Goal: Transaction & Acquisition: Purchase product/service

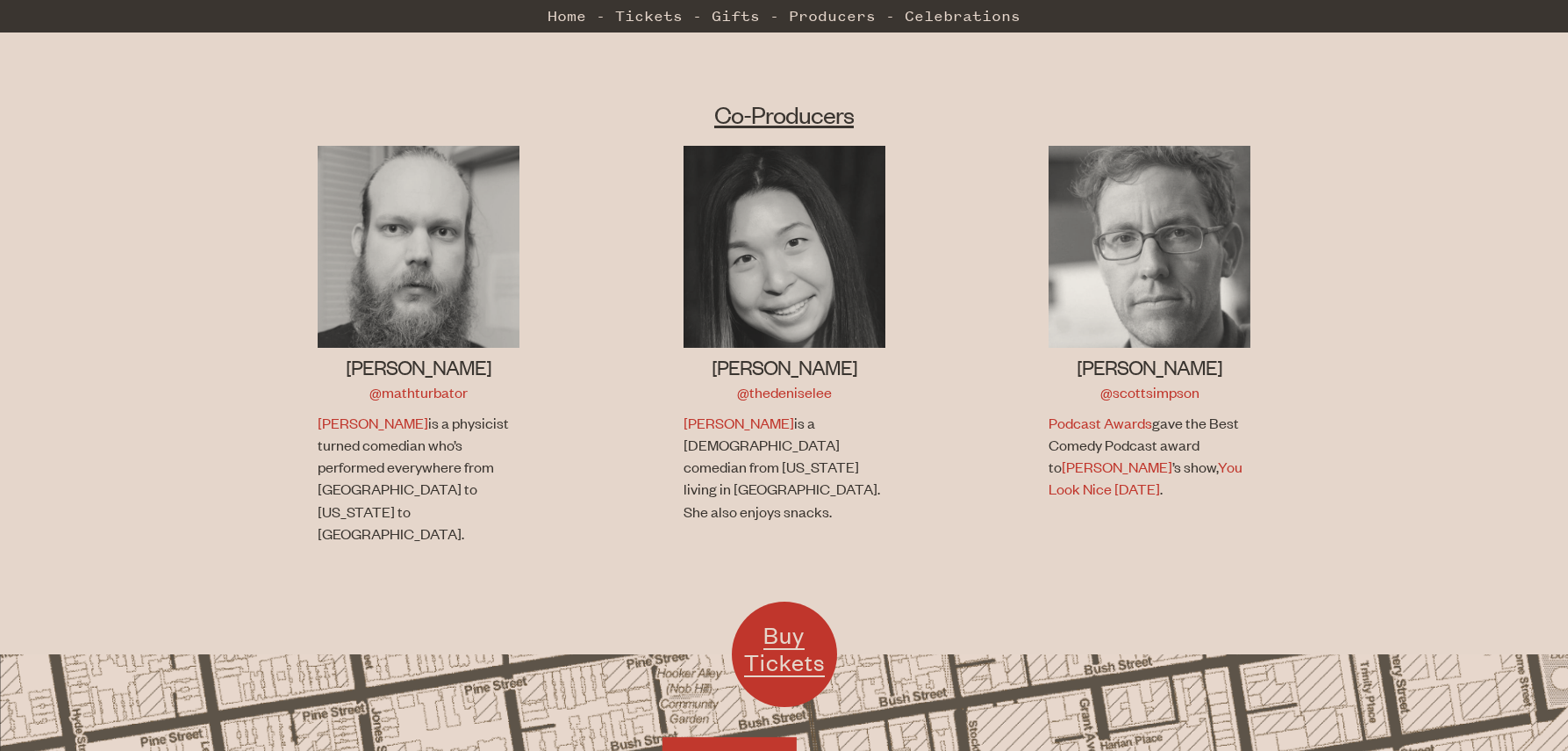
scroll to position [702, 0]
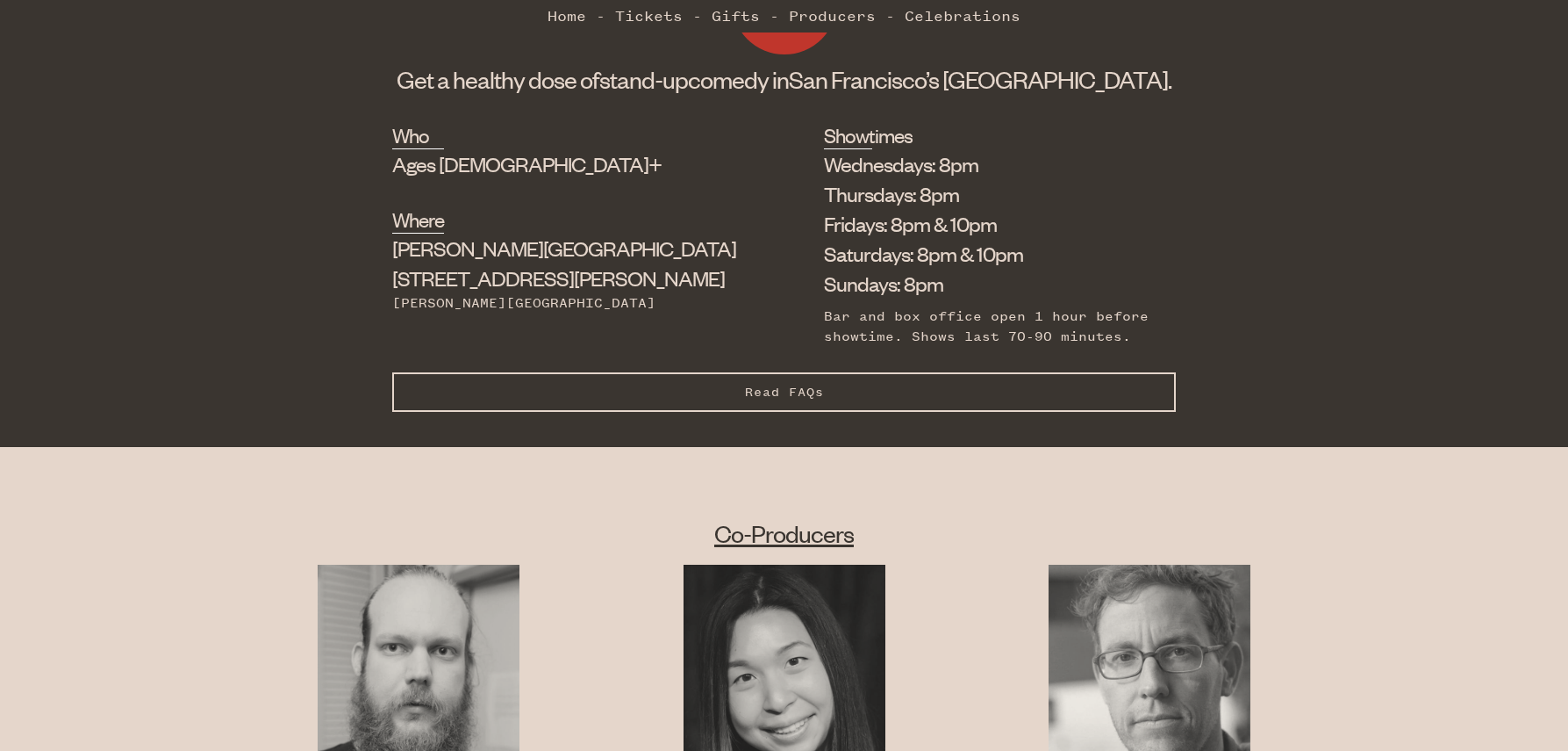
click at [809, 402] on button "Read FAQs Hide FAQs" at bounding box center [784, 392] width 784 height 40
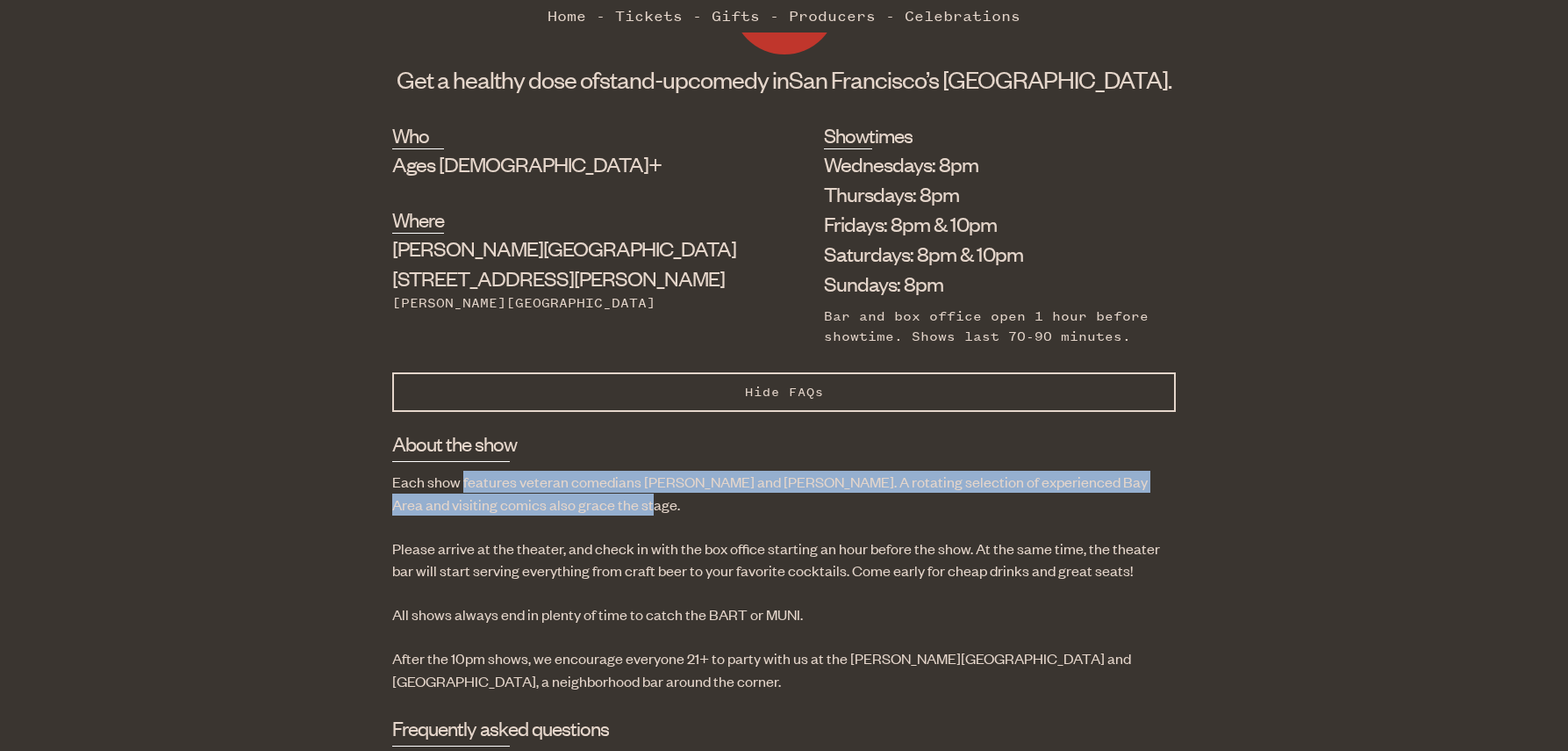
drag, startPoint x: 460, startPoint y: 488, endPoint x: 578, endPoint y: 512, distance: 120.4
click at [578, 512] on p "Each show features veteran comedians [PERSON_NAME] and [PERSON_NAME]. A rotatin…" at bounding box center [784, 492] width 784 height 44
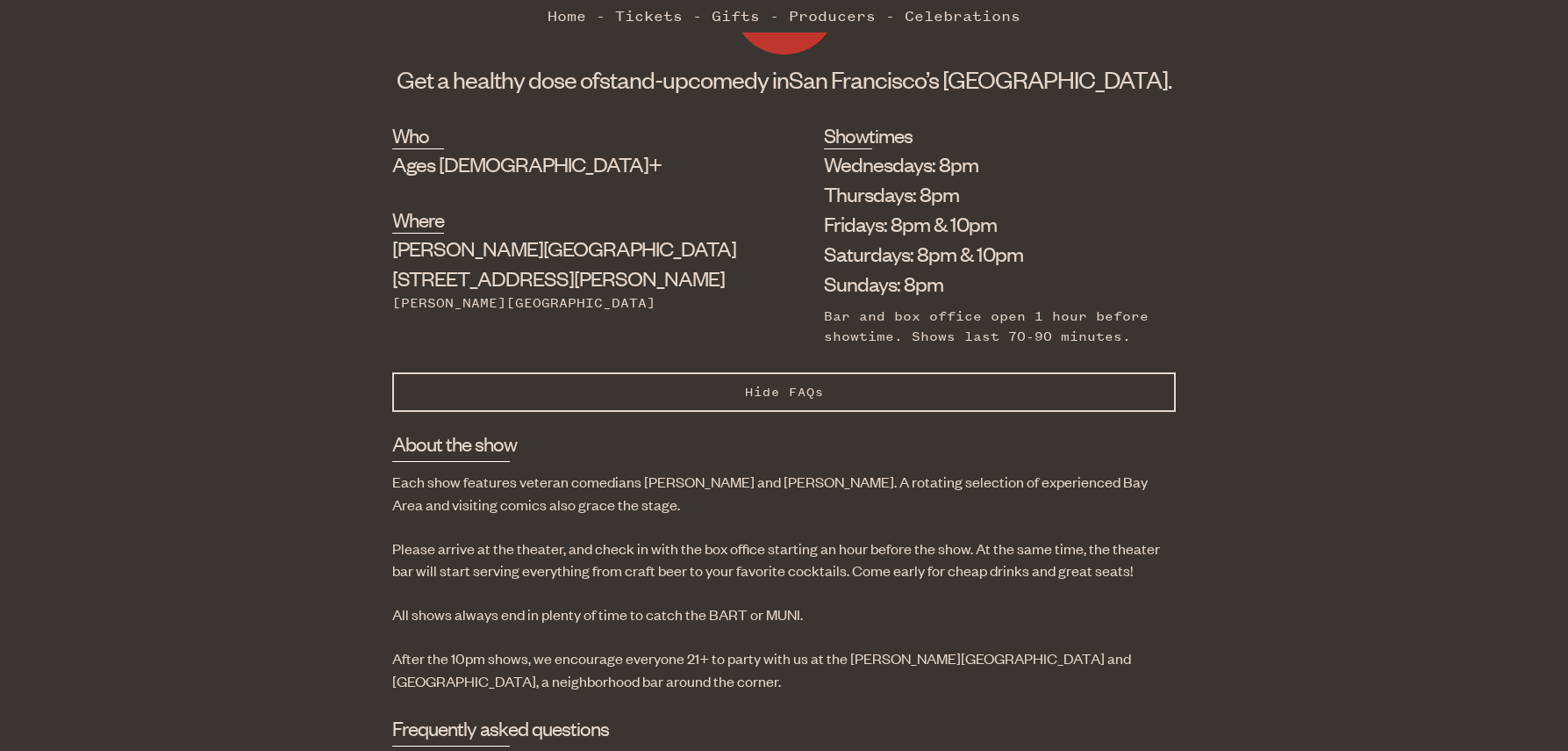
drag, startPoint x: 507, startPoint y: 542, endPoint x: 443, endPoint y: 562, distance: 67.1
click at [506, 542] on p "Please arrive at the theater, and check in with the box office starting an hour…" at bounding box center [784, 559] width 784 height 44
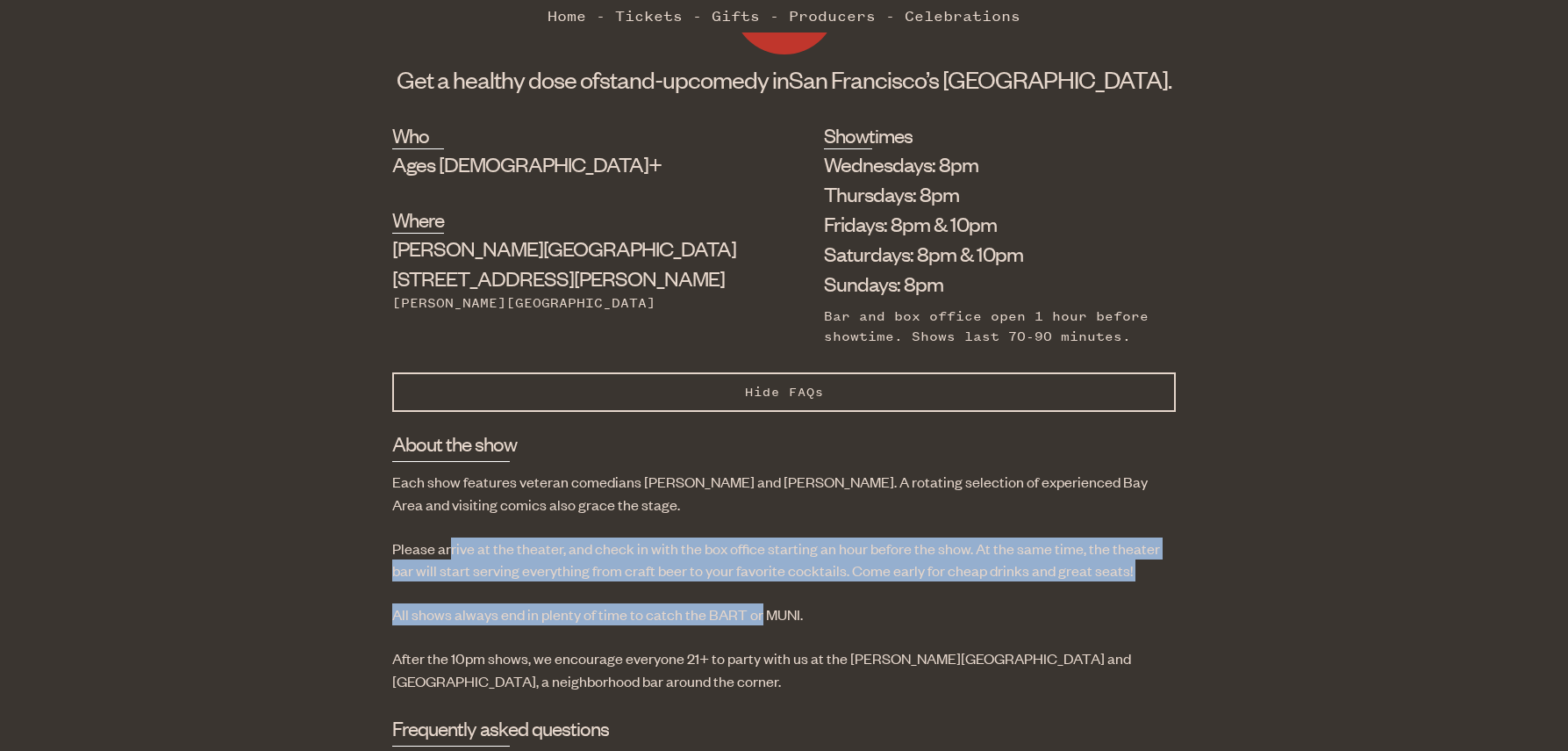
drag, startPoint x: 446, startPoint y: 552, endPoint x: 756, endPoint y: 604, distance: 314.3
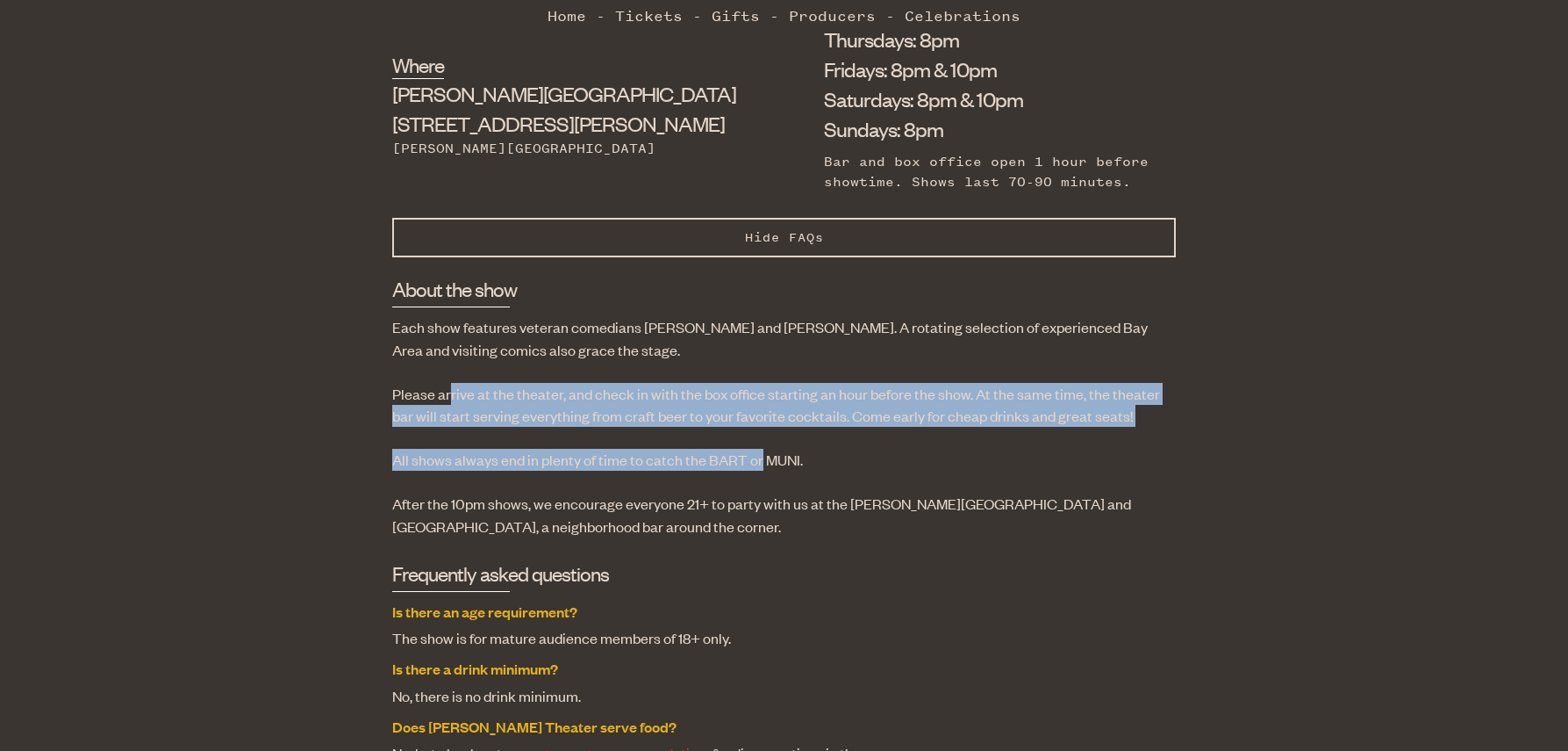
scroll to position [878, 0]
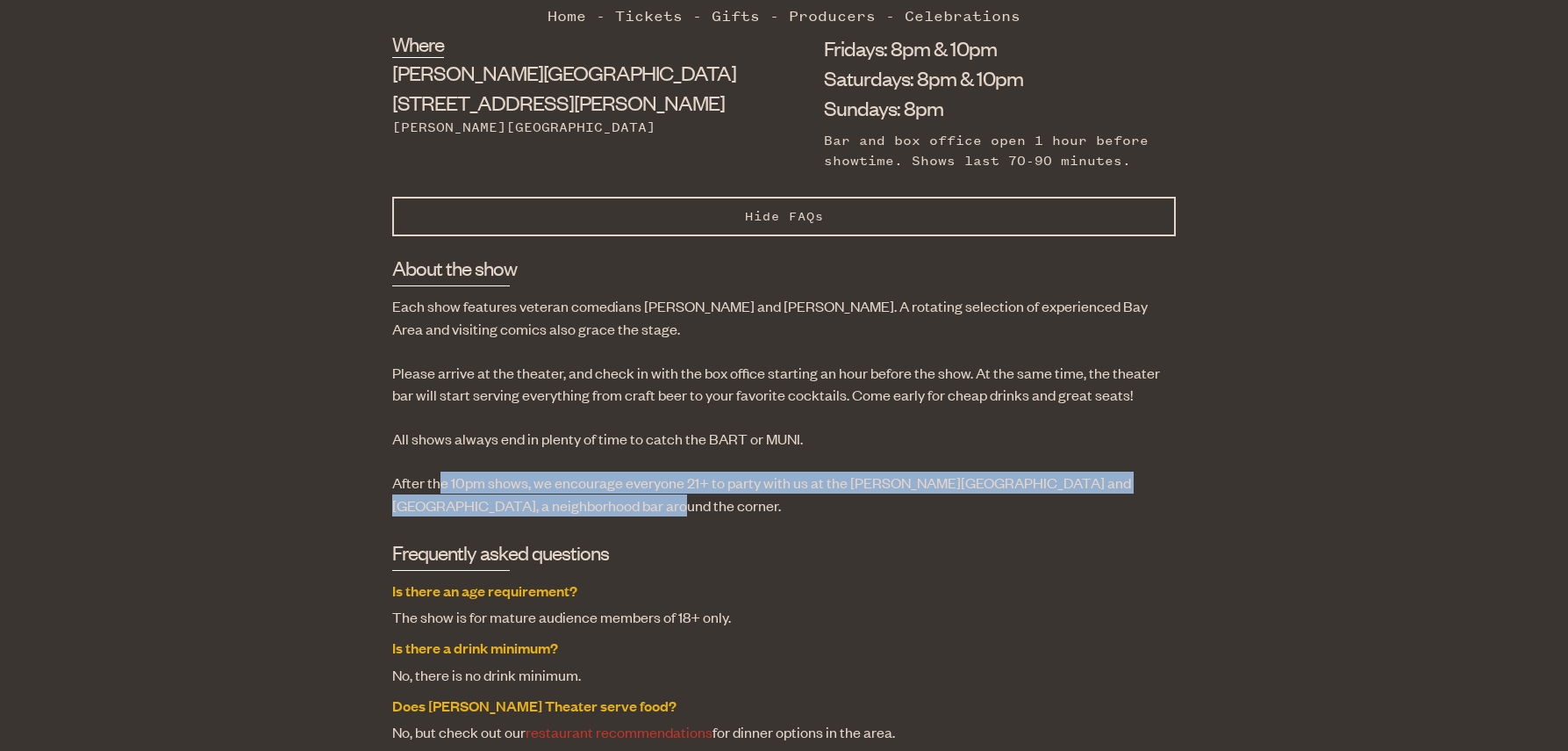
drag, startPoint x: 450, startPoint y: 485, endPoint x: 631, endPoint y: 505, distance: 182.1
click at [631, 505] on p "After the 10pm shows, we encourage everyone 21+ to party with us at the [PERSON…" at bounding box center [784, 493] width 784 height 44
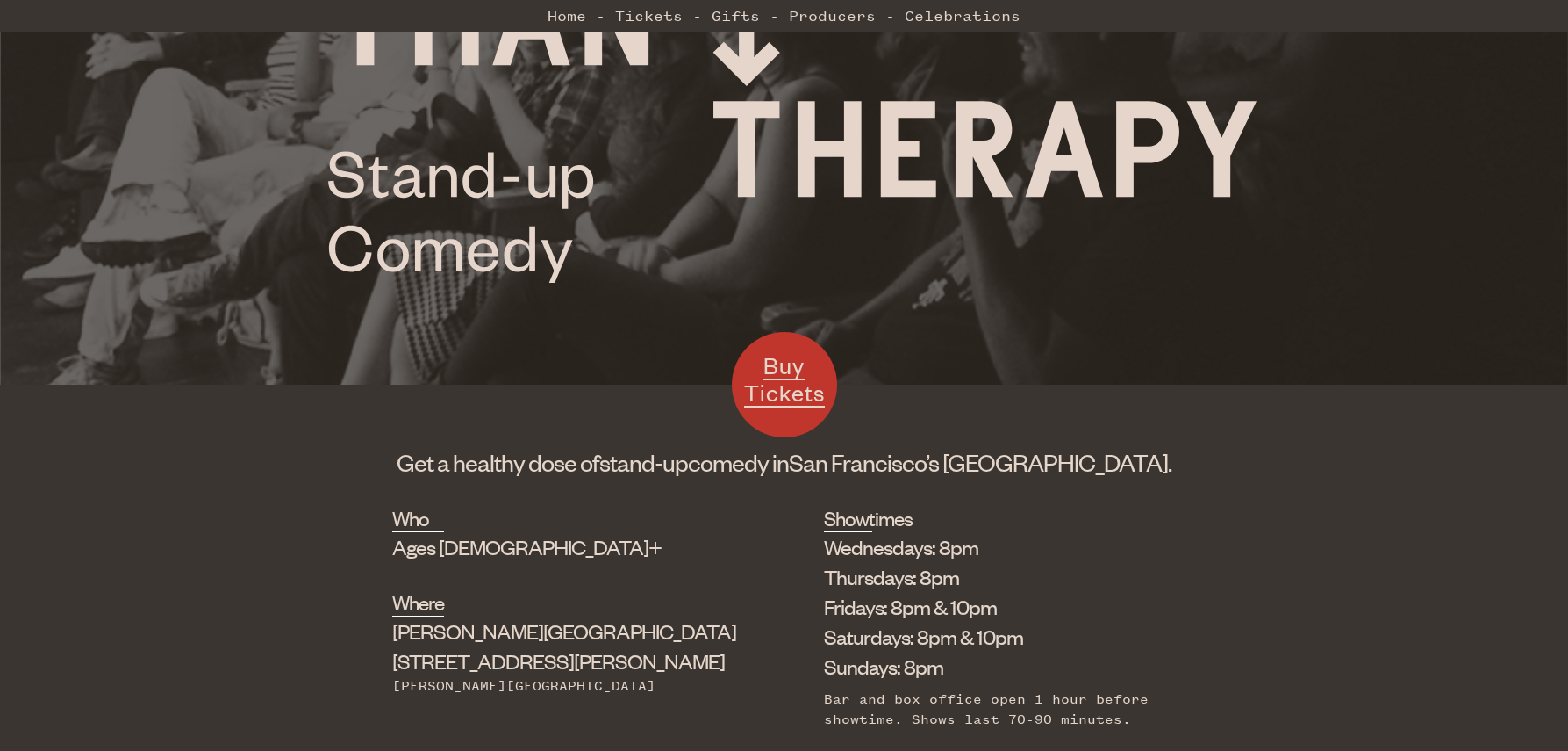
scroll to position [0, 0]
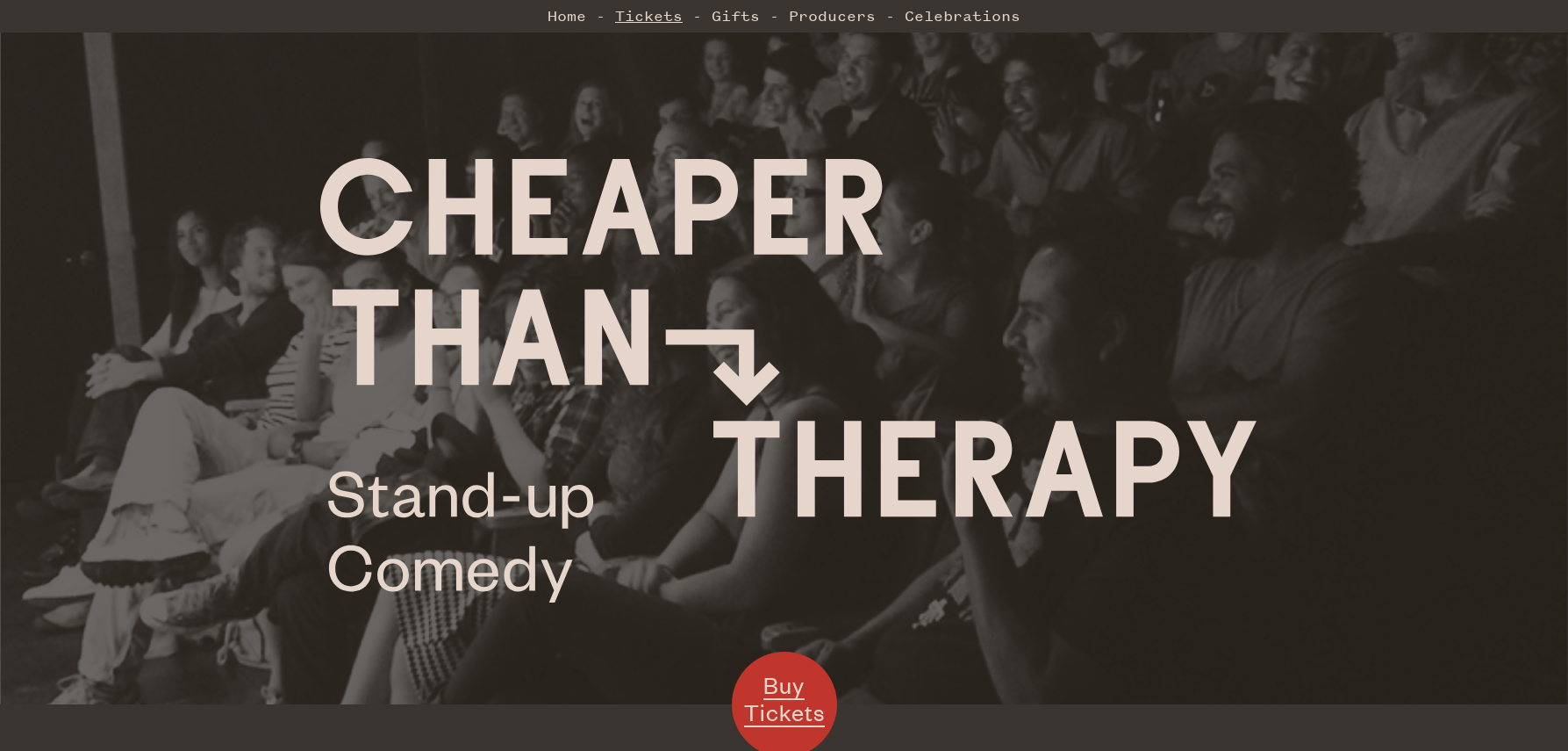
click at [651, 19] on link "Tickets" at bounding box center [650, 16] width 68 height 35
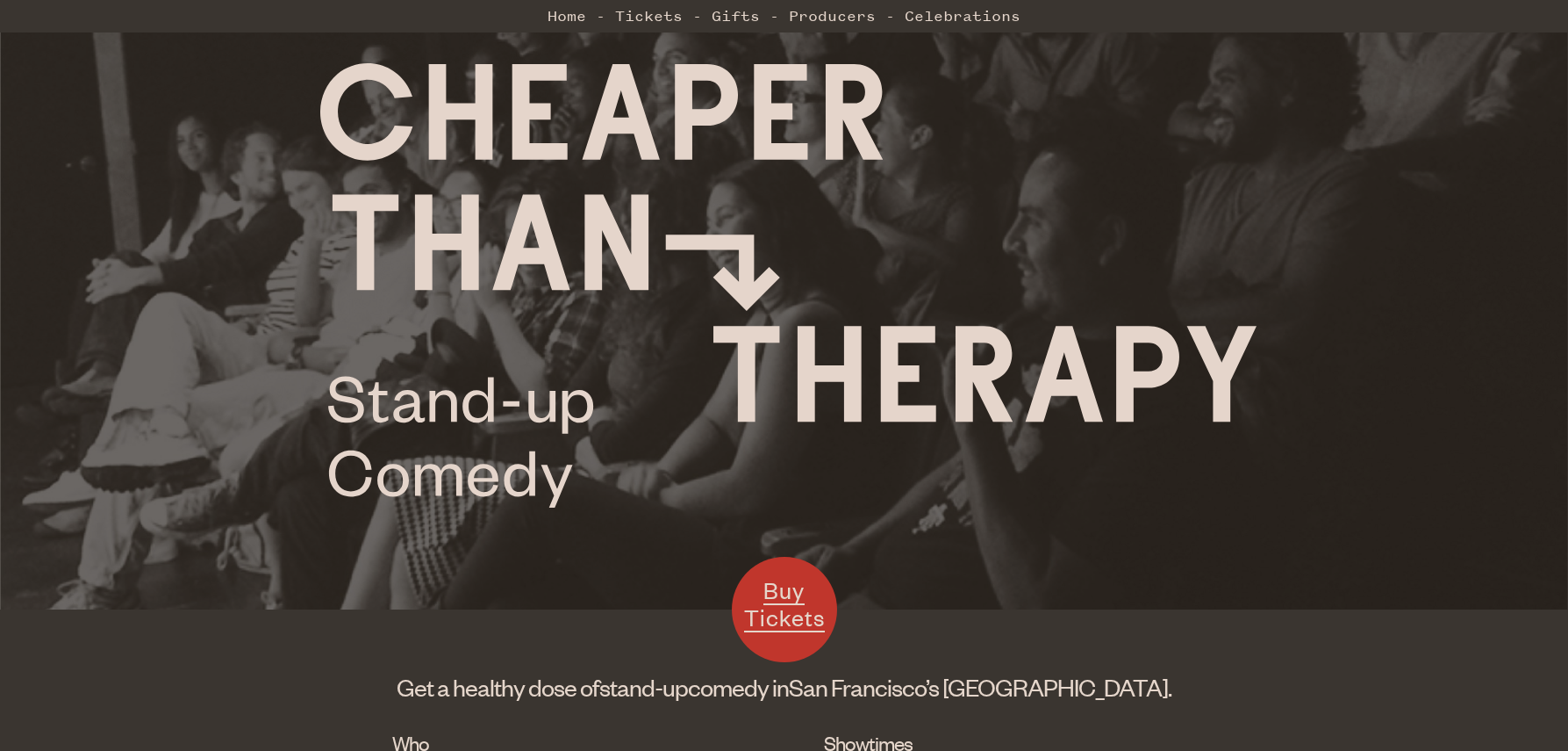
scroll to position [702, 0]
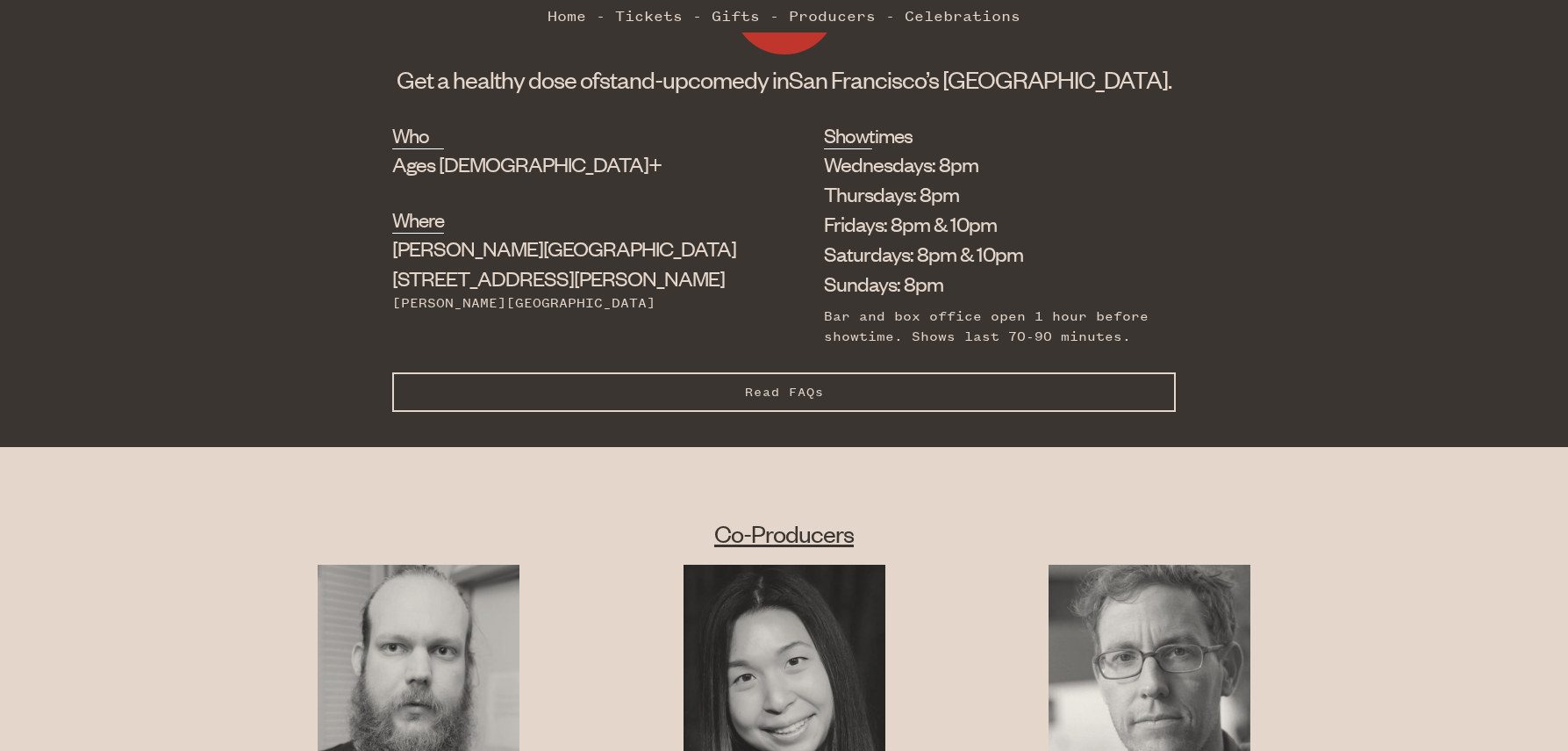
click at [802, 386] on span "Read FAQs" at bounding box center [784, 392] width 79 height 15
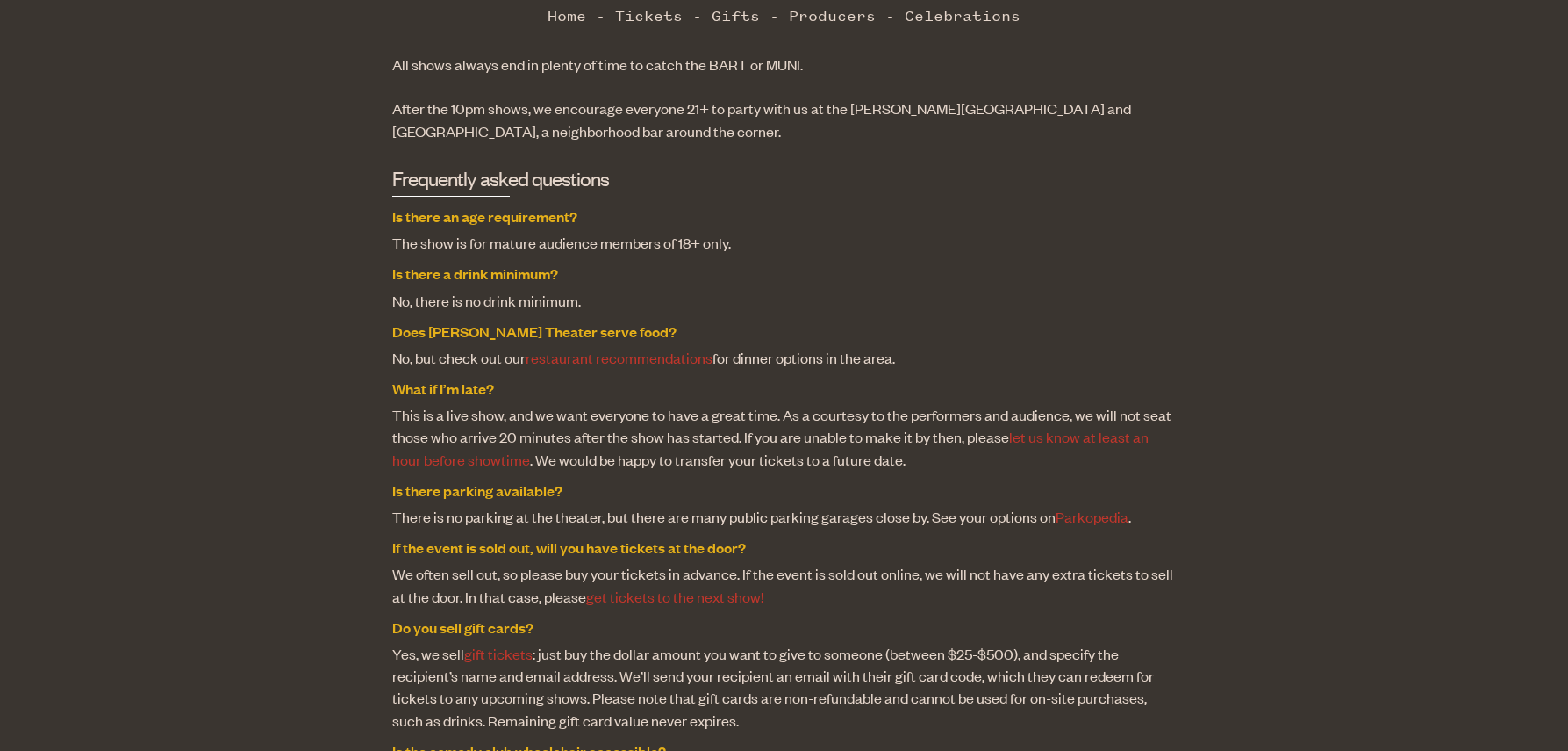
scroll to position [1229, 0]
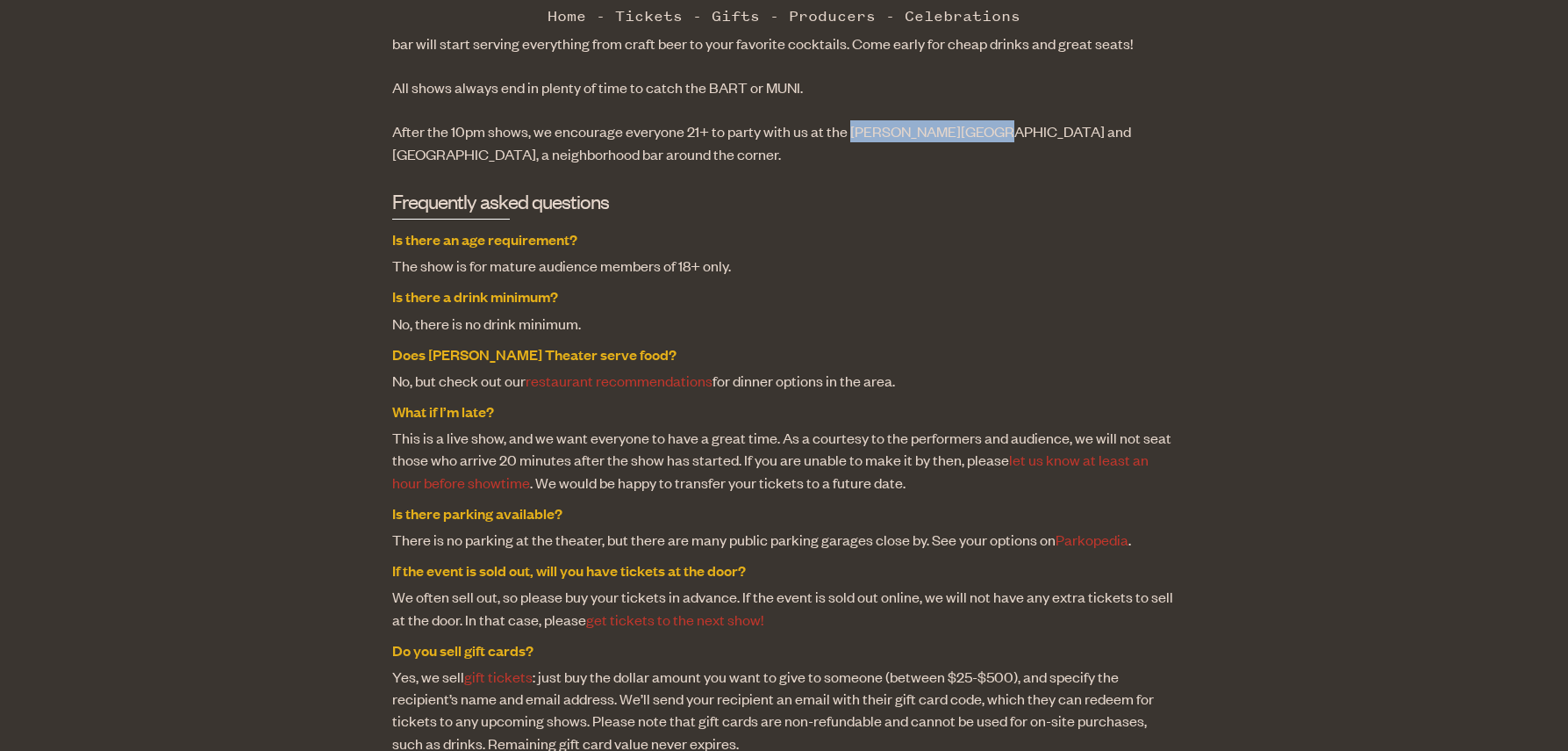
drag, startPoint x: 844, startPoint y: 131, endPoint x: 971, endPoint y: 139, distance: 127.3
click at [971, 139] on p "After the 10pm shows, we encourage everyone 21+ to party with us at the [PERSON…" at bounding box center [784, 142] width 784 height 44
copy p "[PERSON_NAME][GEOGRAPHIC_DATA]"
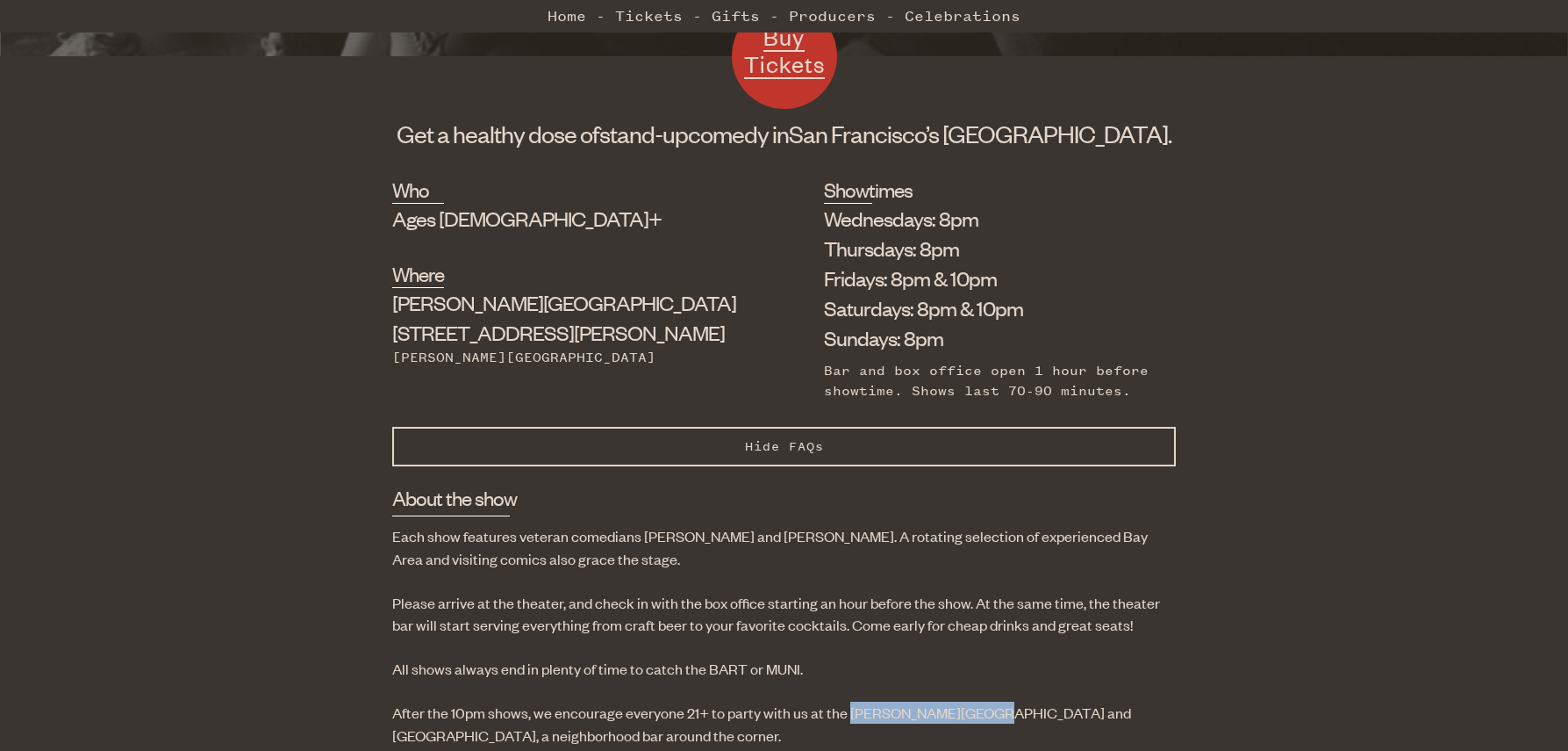
scroll to position [702, 0]
